Goal: Task Accomplishment & Management: Use online tool/utility

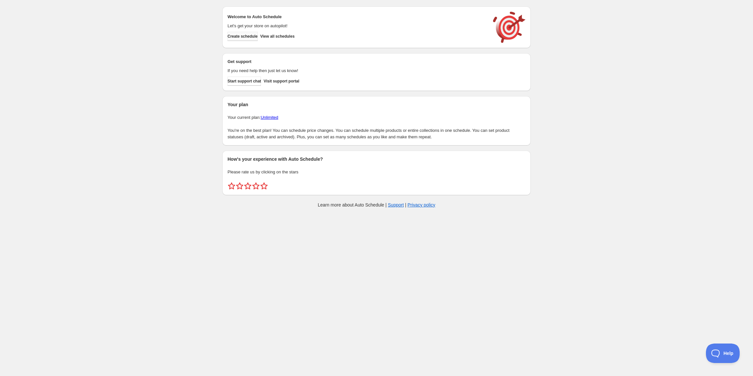
click at [244, 38] on span "Create schedule" at bounding box center [243, 36] width 30 height 5
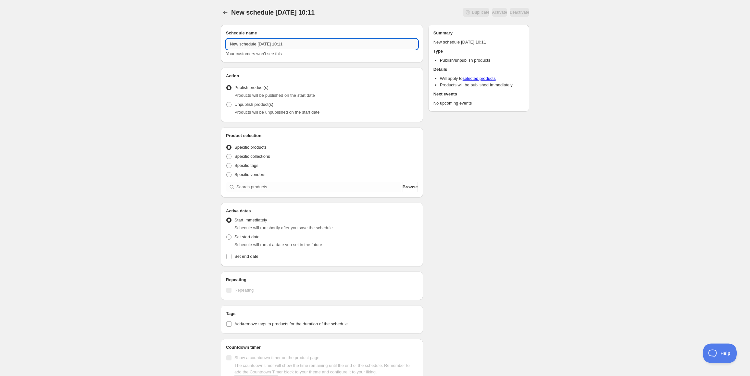
click at [267, 44] on input "New schedule [DATE] 10:11" at bounding box center [322, 44] width 192 height 10
click at [267, 44] on input "[DATE] Socks" at bounding box center [322, 44] width 192 height 10
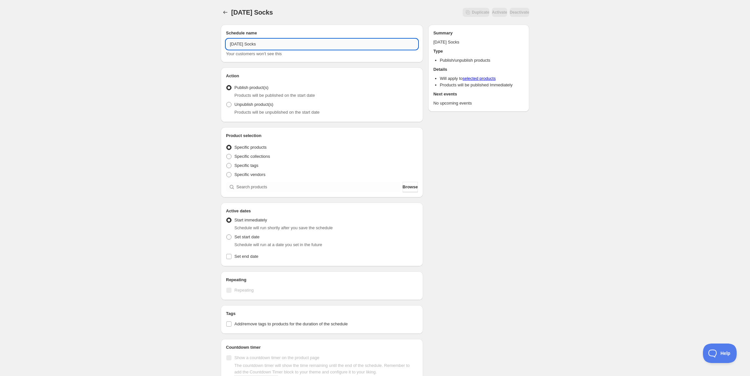
click at [267, 44] on input "[DATE] Socks" at bounding box center [322, 44] width 192 height 10
type input "[DATE] Socks"
click at [267, 190] on input "search" at bounding box center [318, 187] width 165 height 10
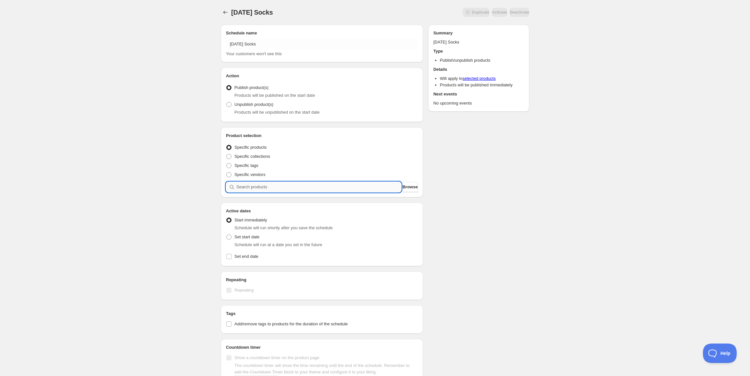
type input "h"
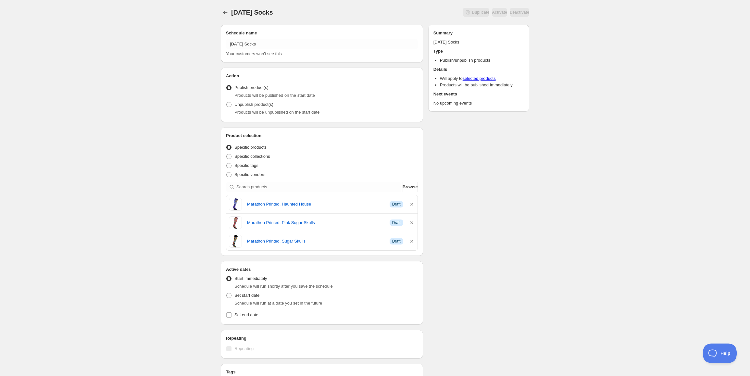
click at [165, 190] on div "[DATE] Socks . This page is ready [DATE] Socks Duplicate Activate Deactivate Mo…" at bounding box center [375, 276] width 750 height 553
click at [236, 293] on span "Set start date" at bounding box center [246, 295] width 25 height 5
click at [227, 293] on input "Set start date" at bounding box center [226, 293] width 0 height 0
radio input "true"
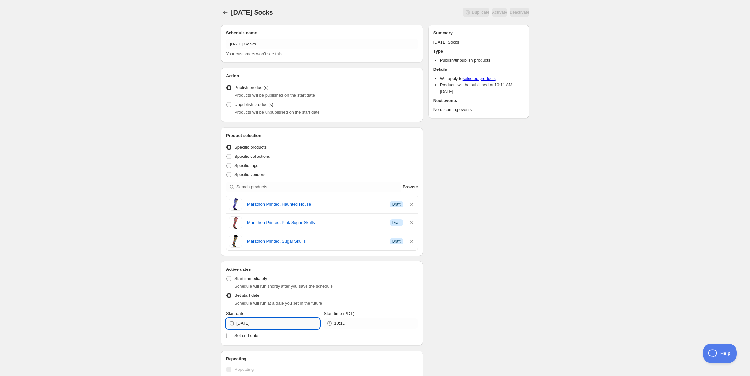
click at [268, 319] on input "[DATE]" at bounding box center [277, 323] width 83 height 10
click at [259, 266] on span "7" at bounding box center [261, 267] width 7 height 5
type input "[DATE]"
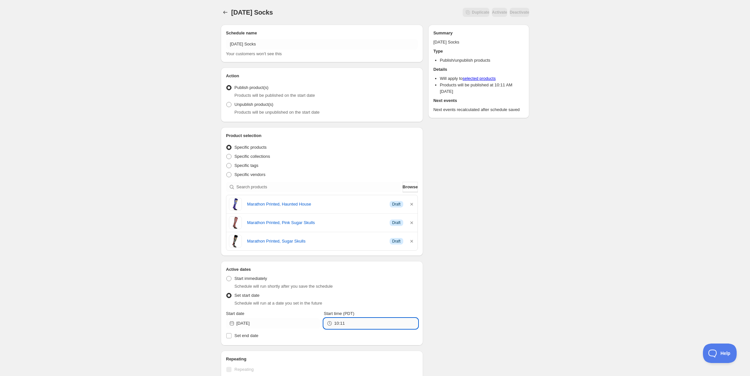
click at [352, 327] on input "10:11" at bounding box center [375, 323] width 83 height 10
click at [357, 157] on button "00:00" at bounding box center [371, 153] width 90 height 10
type input "00:00"
click at [457, 229] on div "Schedule name [DATE] Socks Your customers won't see this Action Action Publish …" at bounding box center [373, 290] width 314 height 542
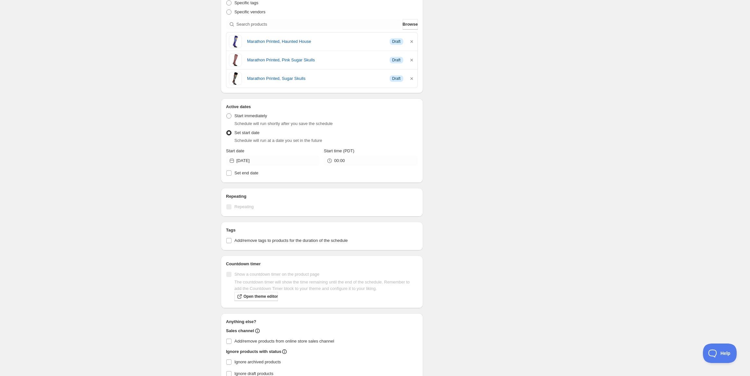
scroll to position [32, 0]
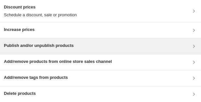
click at [69, 46] on h3 "Publish and/or unpublish products" at bounding box center [39, 45] width 70 height 6
